Goal: Task Accomplishment & Management: Manage account settings

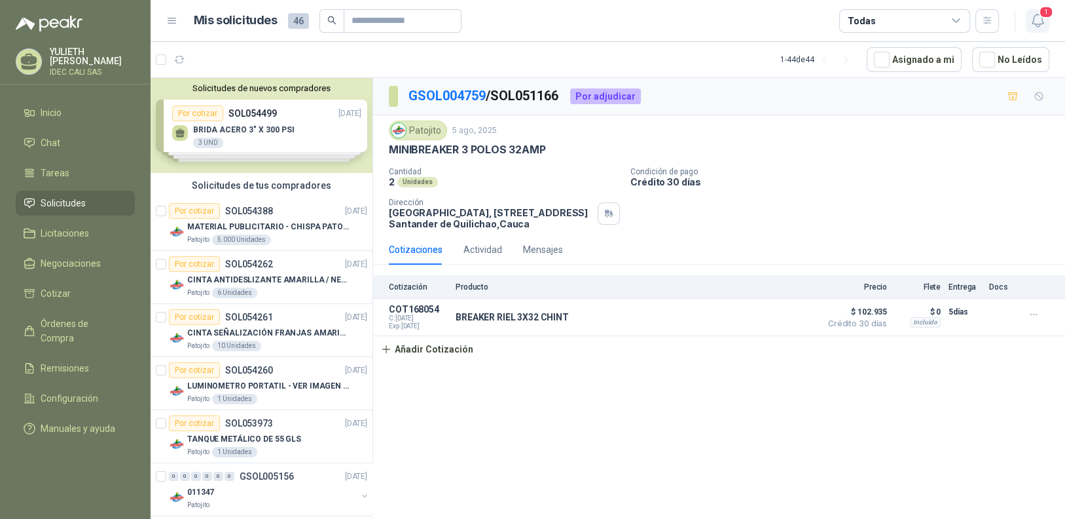
click at [1041, 18] on icon "button" at bounding box center [1038, 20] width 16 height 16
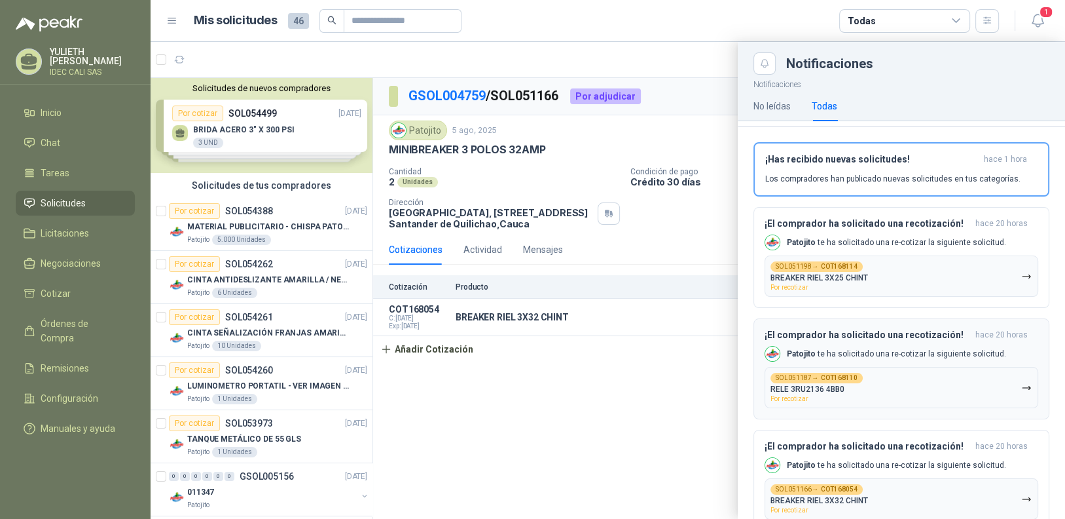
scroll to position [138, 0]
click at [912, 390] on button "SOL051187 → COT168110 RELE 3RU2136 4BB0 Por recotizar" at bounding box center [902, 387] width 274 height 41
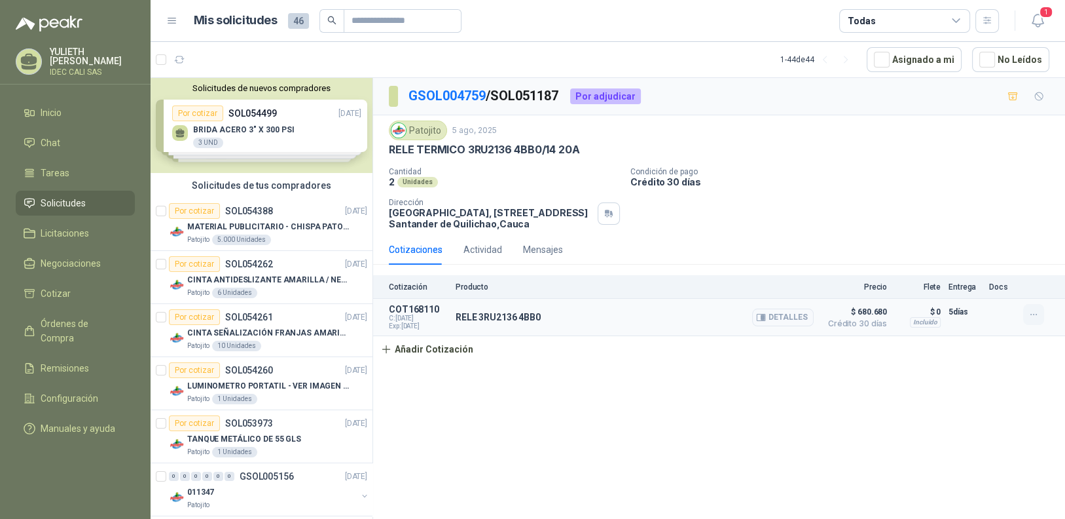
click at [1030, 314] on icon "button" at bounding box center [1034, 314] width 11 height 11
click at [985, 256] on button "Editar" at bounding box center [1007, 261] width 105 height 21
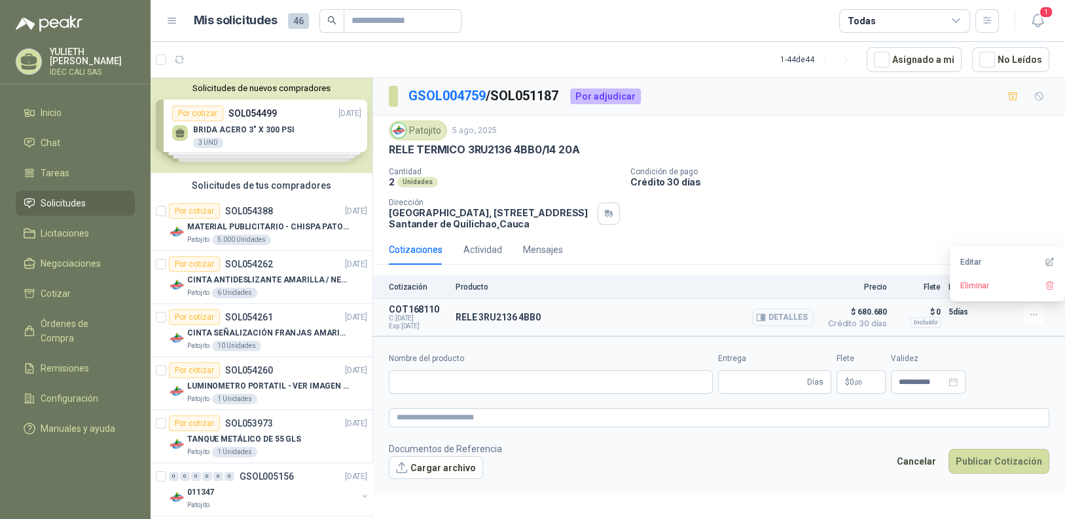
type input "**********"
type input "*"
type input "**********"
click at [815, 384] on span "680.680 ,00" at bounding box center [820, 382] width 37 height 8
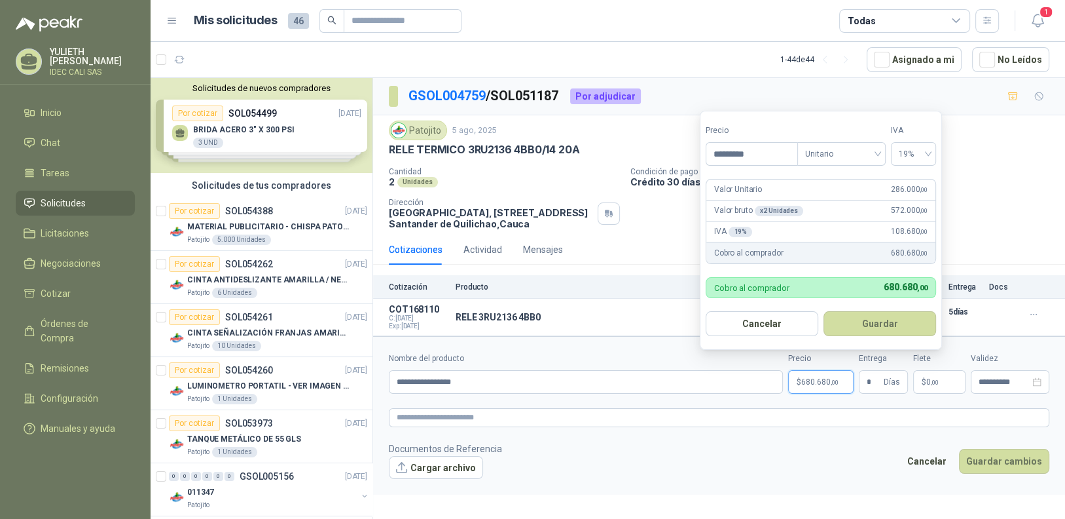
drag, startPoint x: 768, startPoint y: 156, endPoint x: 667, endPoint y: 158, distance: 100.9
click at [667, 158] on body "[PERSON_NAME] IDEC CALI SAS Inicio Chat Tareas Solicitudes Licitaciones Negocia…" at bounding box center [532, 259] width 1065 height 519
type input "*********"
click at [673, 245] on div "Cotizaciones Actividad Mensajes" at bounding box center [719, 249] width 661 height 30
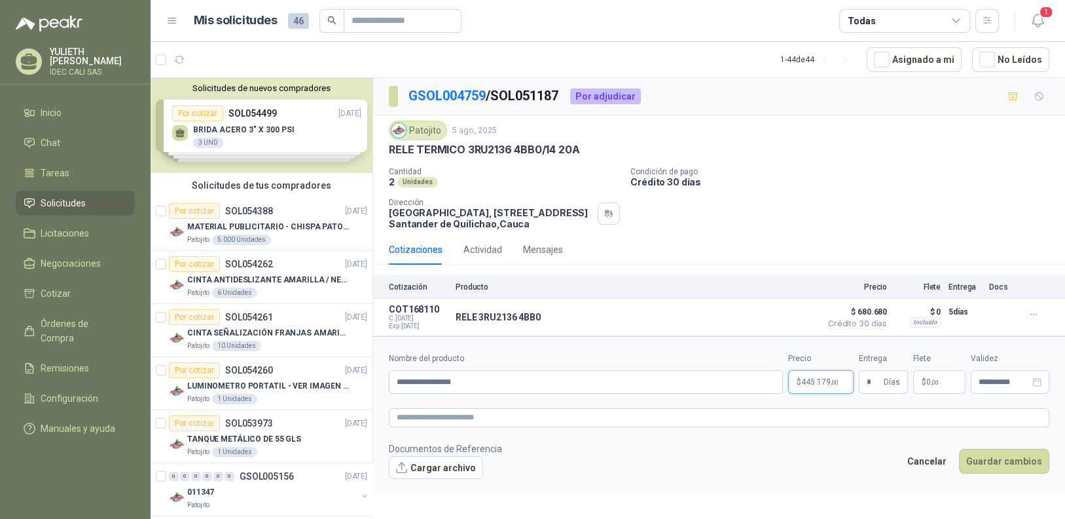
click at [798, 383] on p "$ 445.179 ,00" at bounding box center [820, 382] width 65 height 24
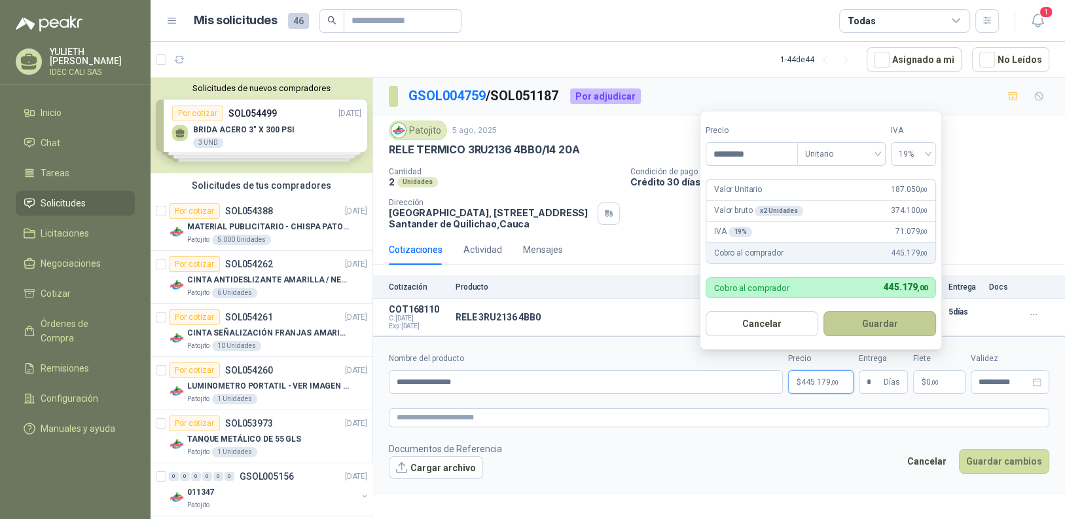
click at [861, 327] on button "Guardar" at bounding box center [880, 323] width 113 height 25
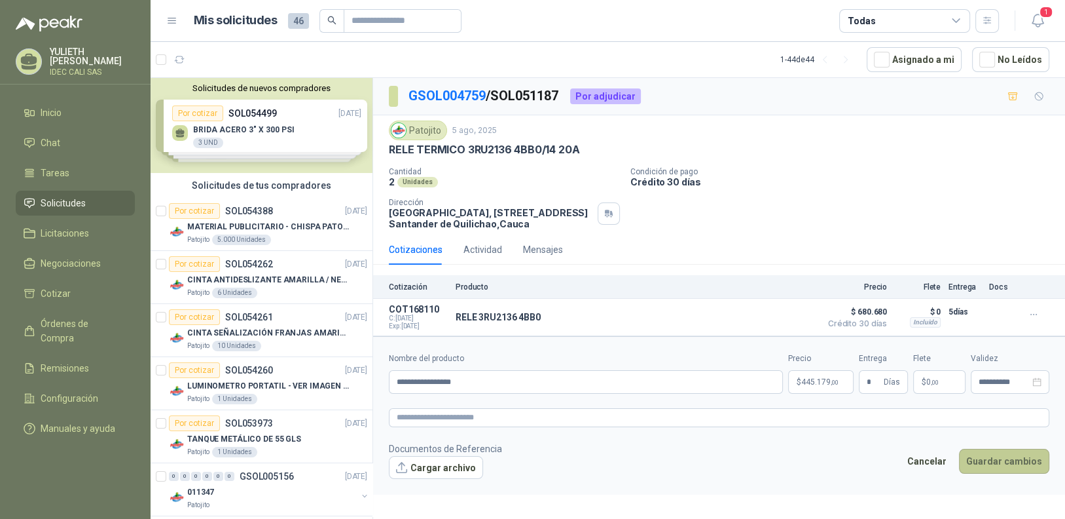
click at [999, 458] on button "Guardar cambios" at bounding box center [1004, 461] width 90 height 25
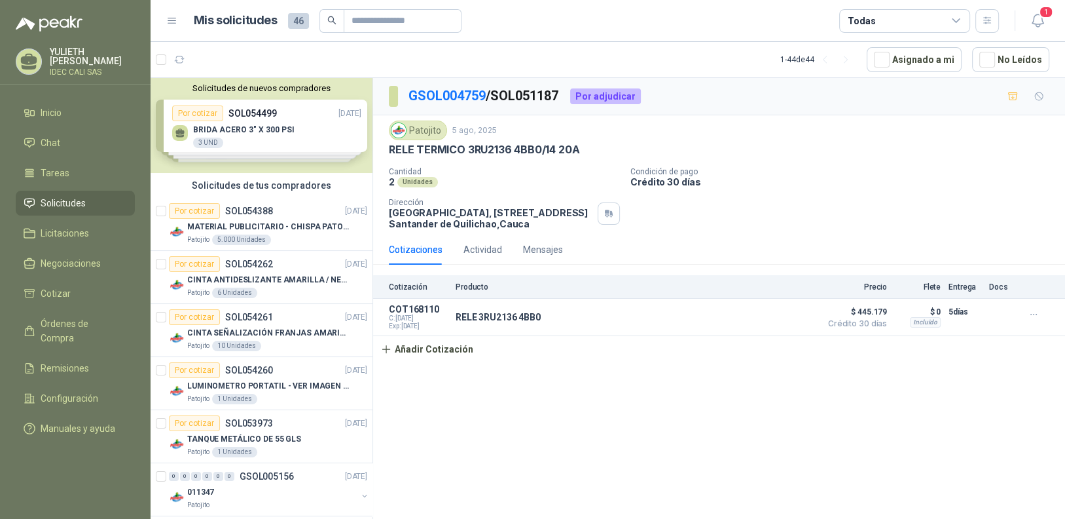
click at [695, 380] on div "GSOL004759 / SOL051187 Por adjudicar Patojito [DATE] RELE TERMICO 3RU2136 4BB0/…" at bounding box center [719, 300] width 692 height 445
click at [1042, 18] on span "1" at bounding box center [1046, 12] width 14 height 12
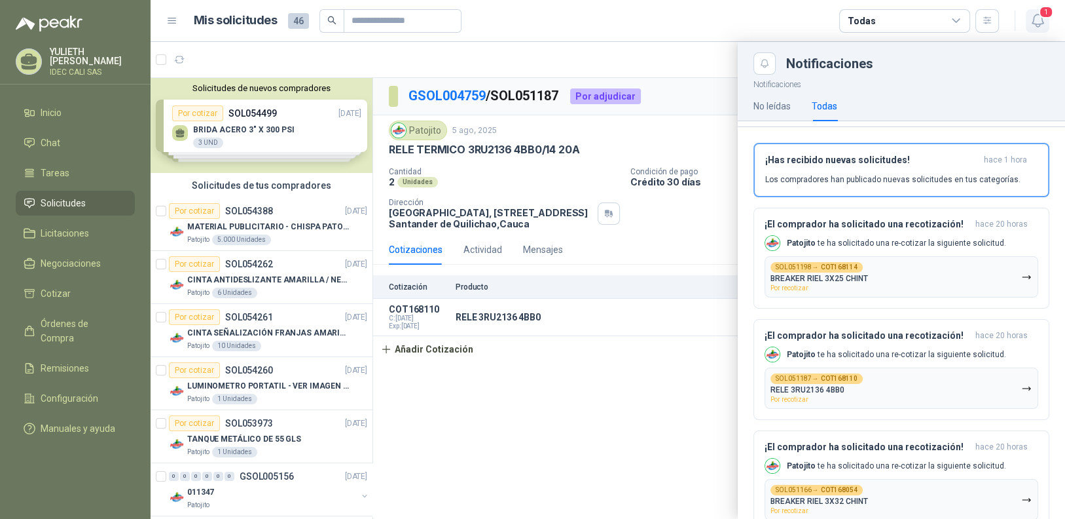
click at [1042, 18] on span "1" at bounding box center [1046, 12] width 14 height 12
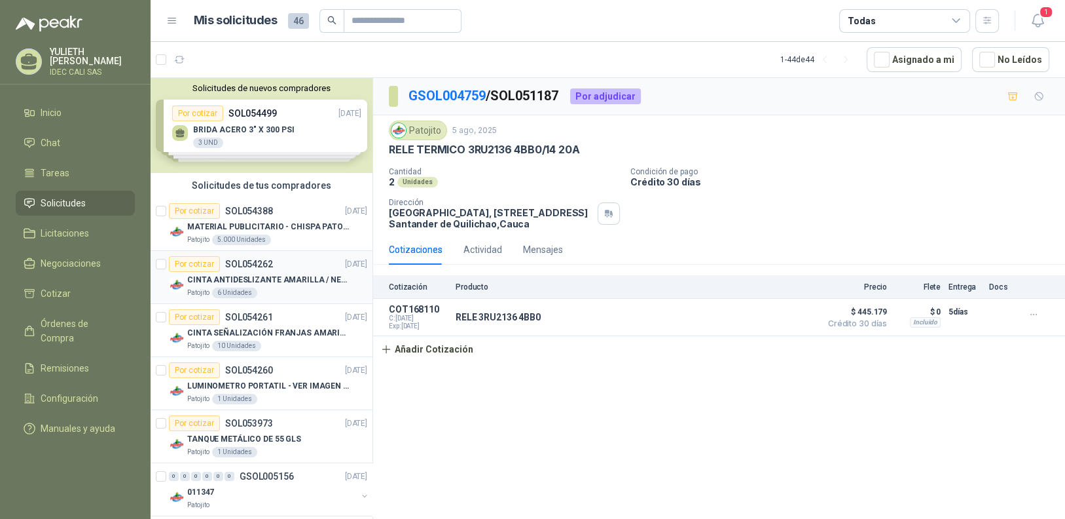
click at [293, 285] on div "CINTA ANTIDESLIZANTE AMARILLA / NEGRA" at bounding box center [277, 280] width 180 height 16
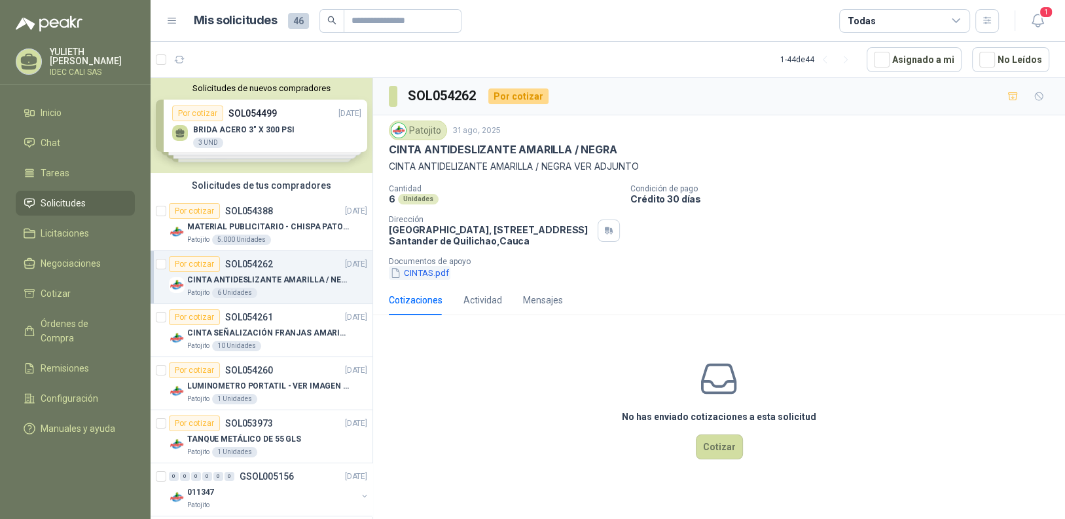
click at [411, 271] on button "CINTAS.pdf" at bounding box center [420, 273] width 62 height 14
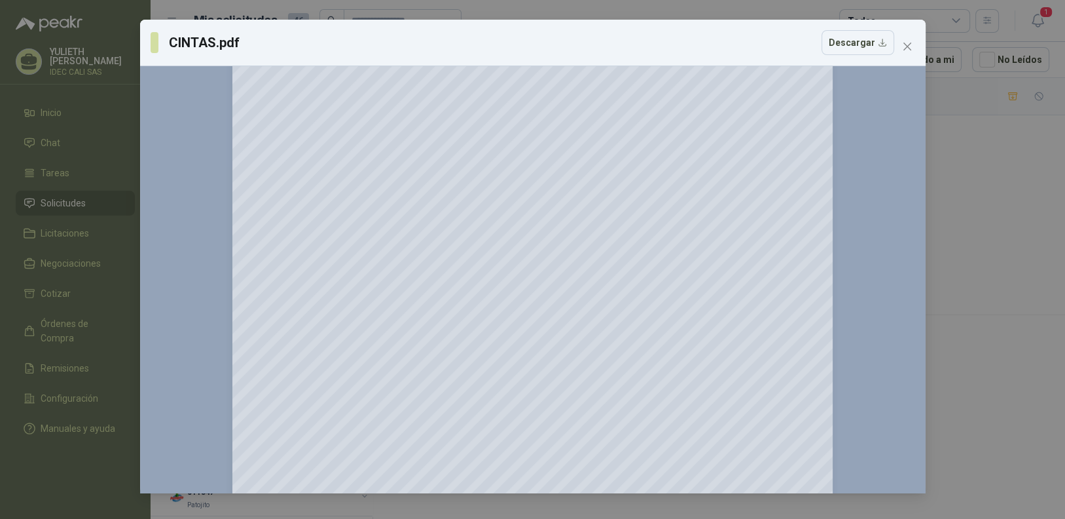
scroll to position [65, 0]
click at [907, 48] on icon "close" at bounding box center [907, 46] width 10 height 10
